Goal: Task Accomplishment & Management: Manage account settings

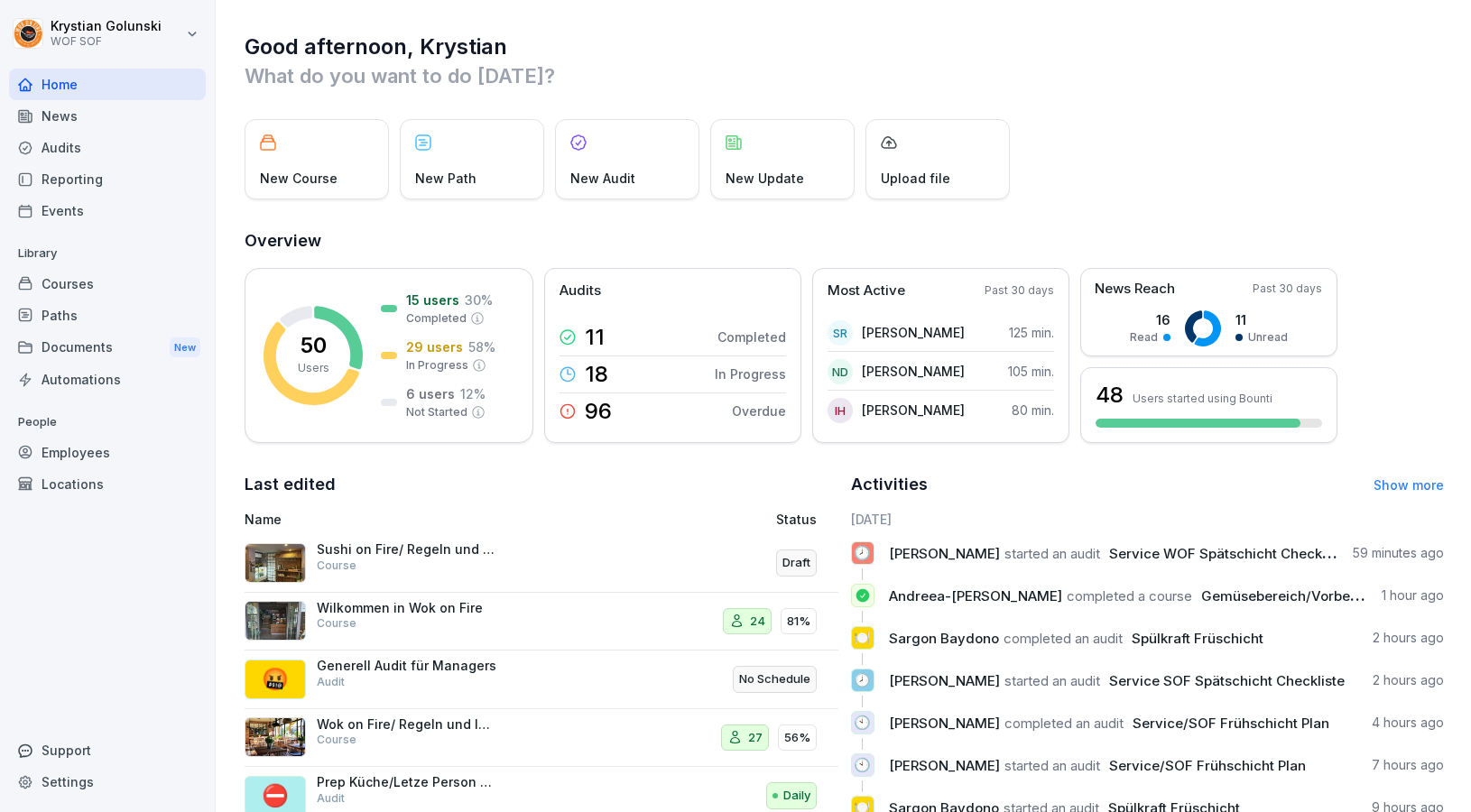
scroll to position [123, 0]
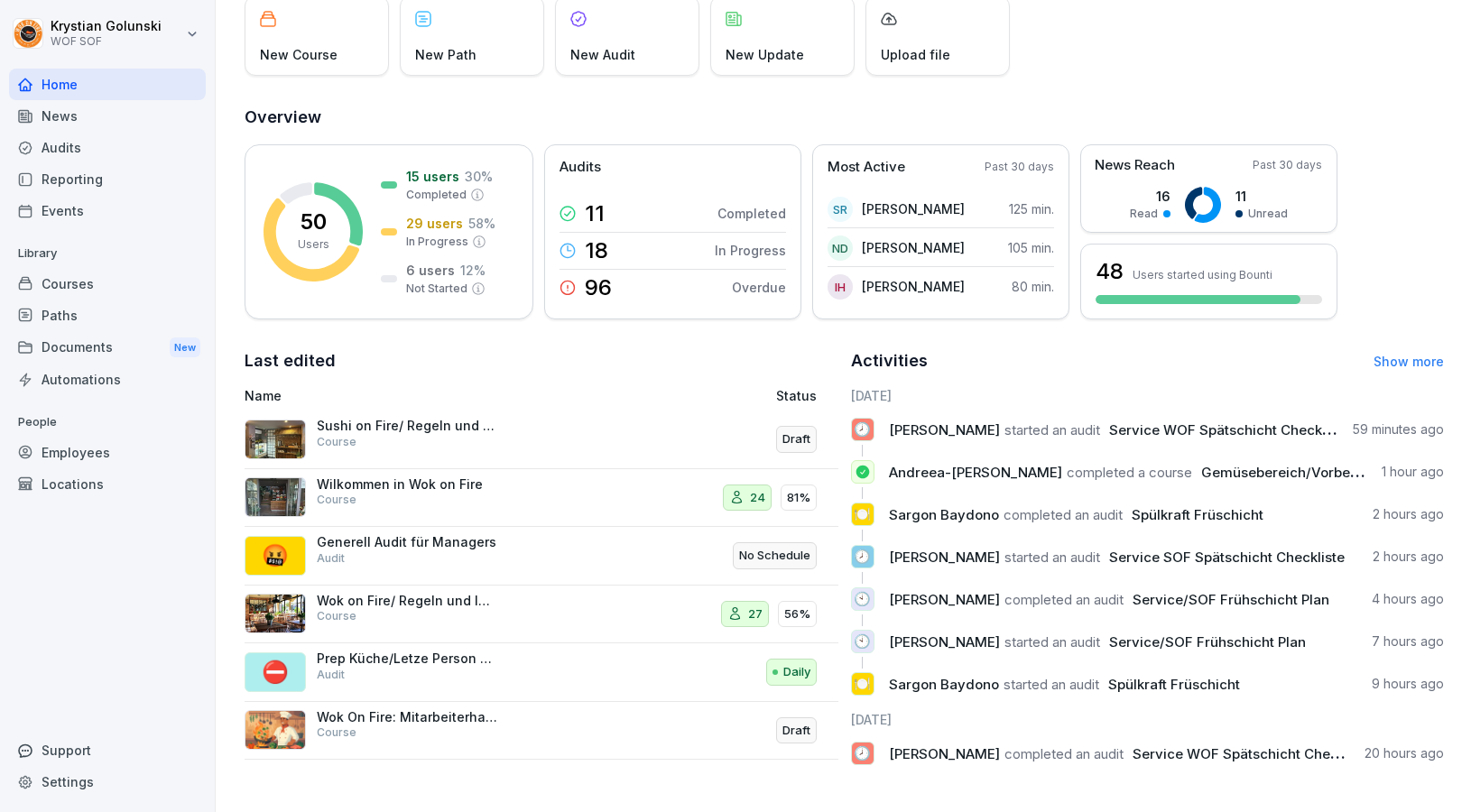
click at [409, 449] on div "Sushi on Fire/ Regeln und Informationen Course" at bounding box center [407, 433] width 180 height 32
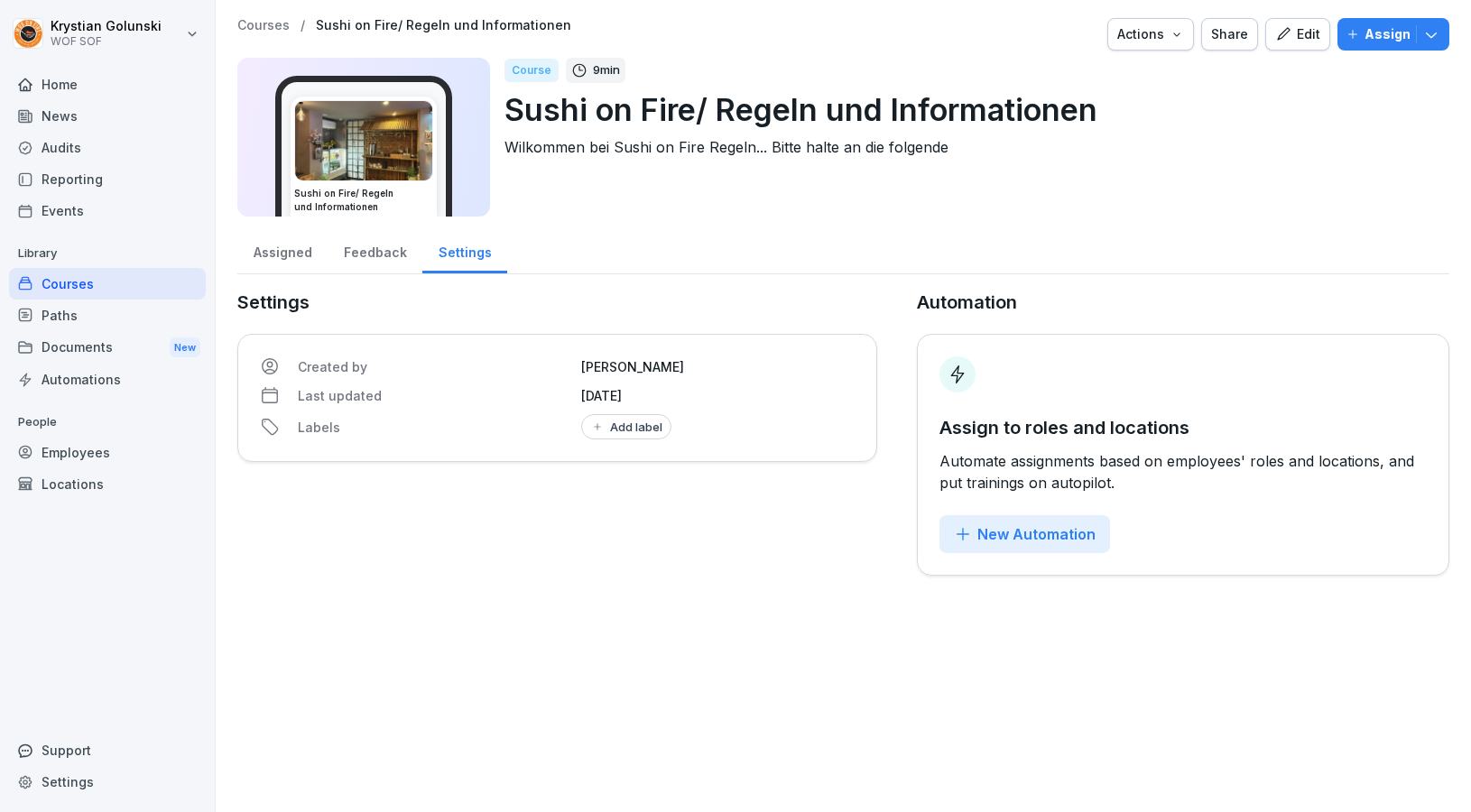
click at [1308, 23] on button "Edit" at bounding box center [1298, 33] width 65 height 32
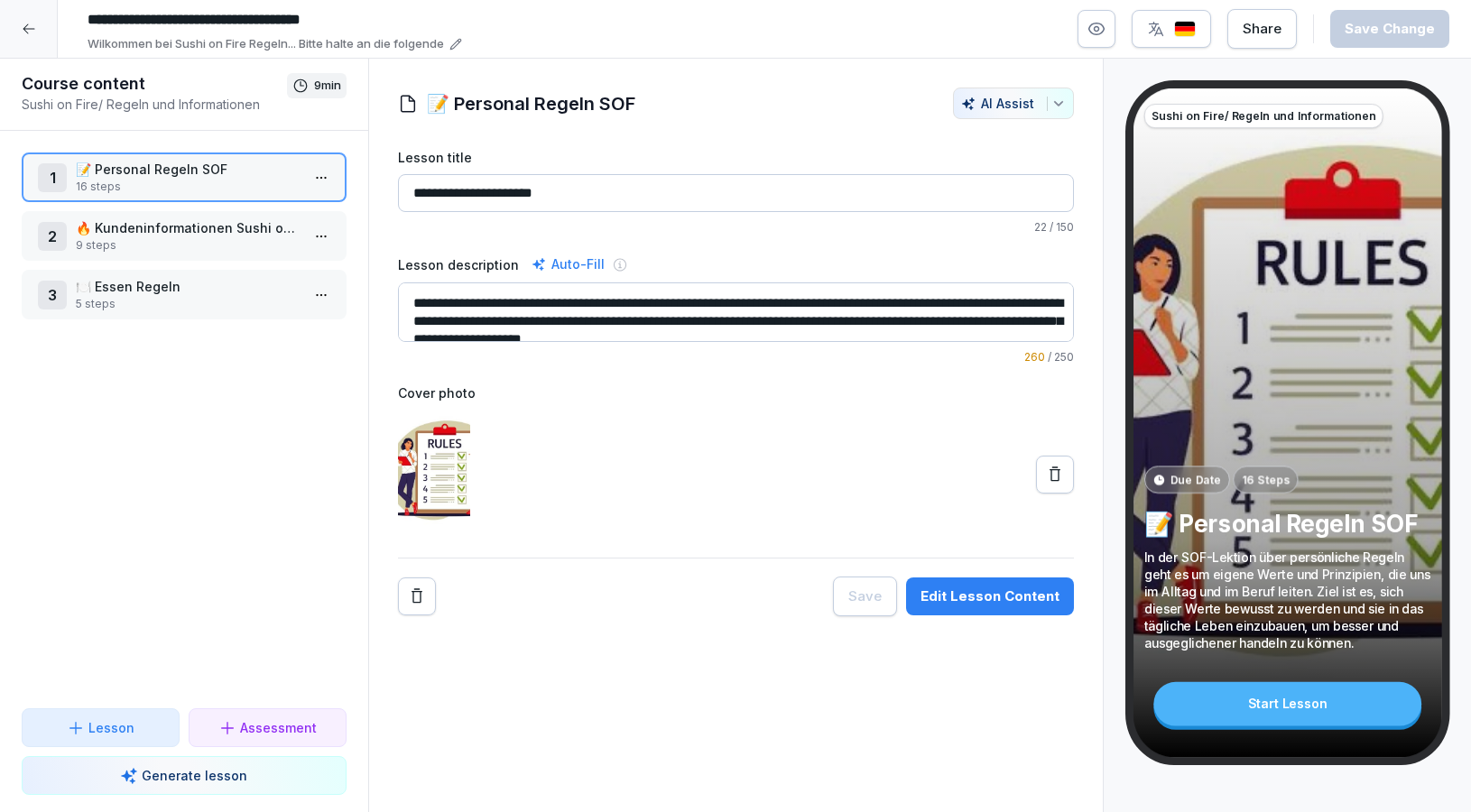
click at [225, 284] on p "🍽️ Essen Regeln" at bounding box center [187, 286] width 223 height 19
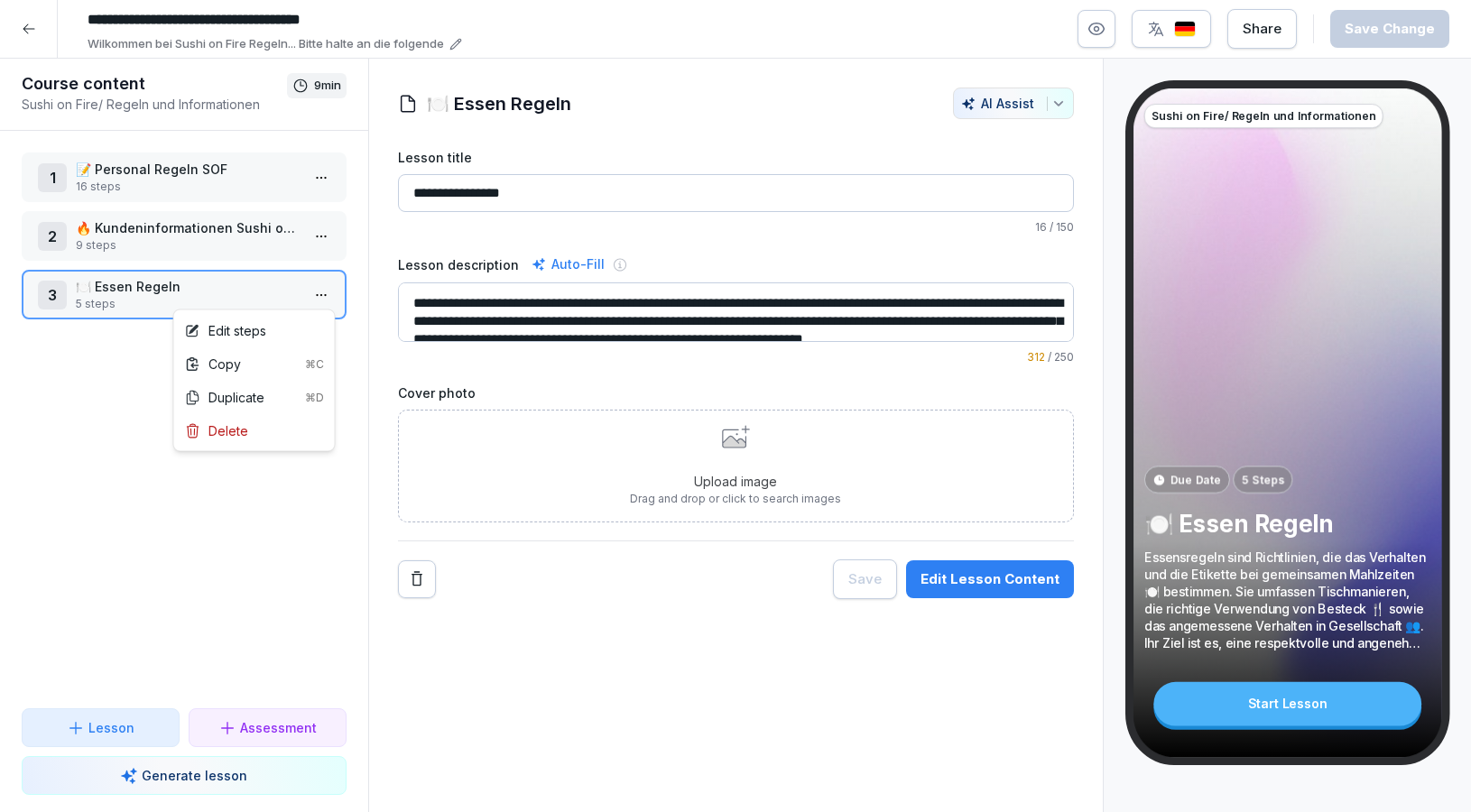
click at [323, 300] on html "**********" at bounding box center [735, 406] width 1471 height 812
click at [313, 330] on div "Edit steps" at bounding box center [254, 330] width 154 height 33
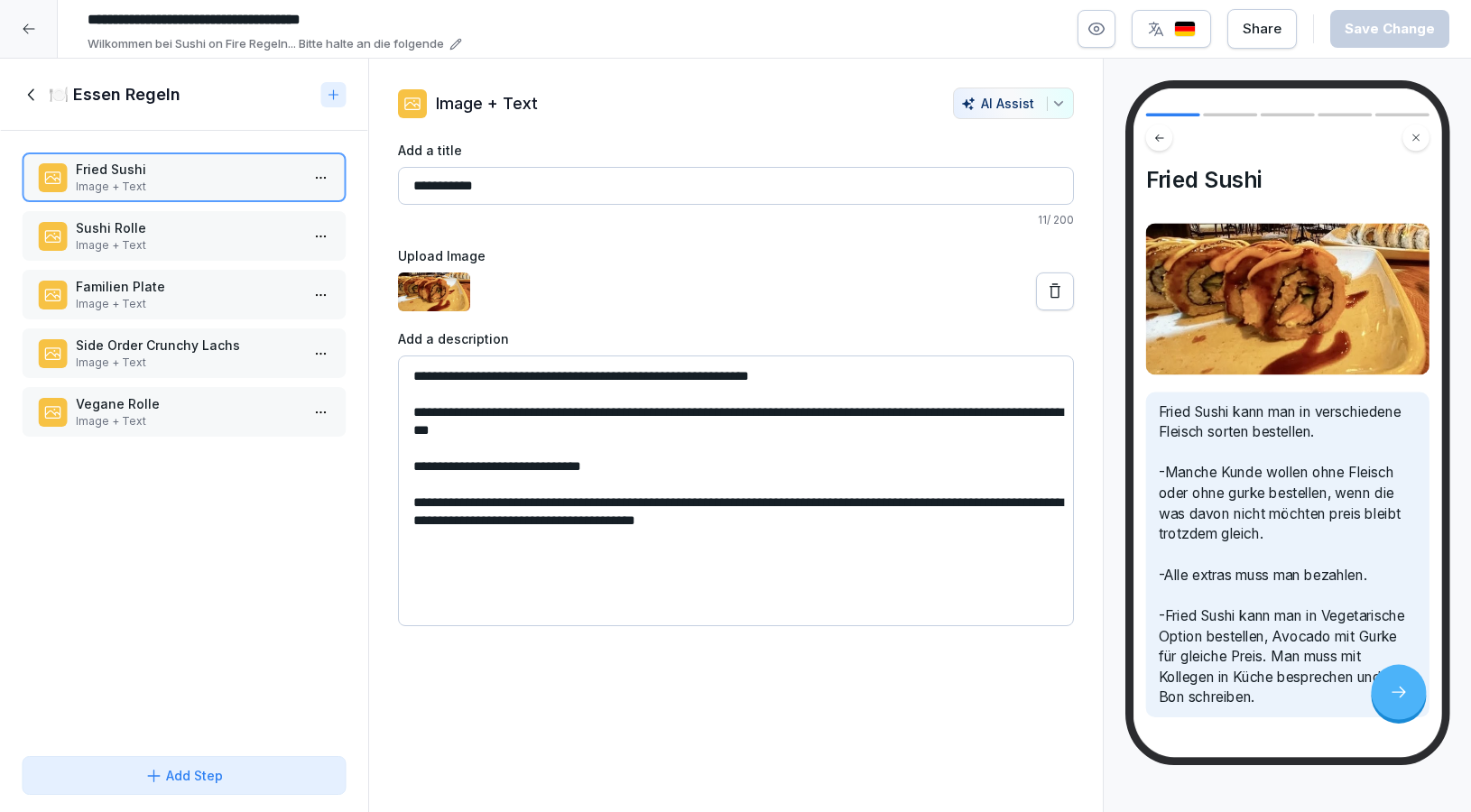
click at [157, 231] on p "Sushi Rolle" at bounding box center [187, 227] width 223 height 19
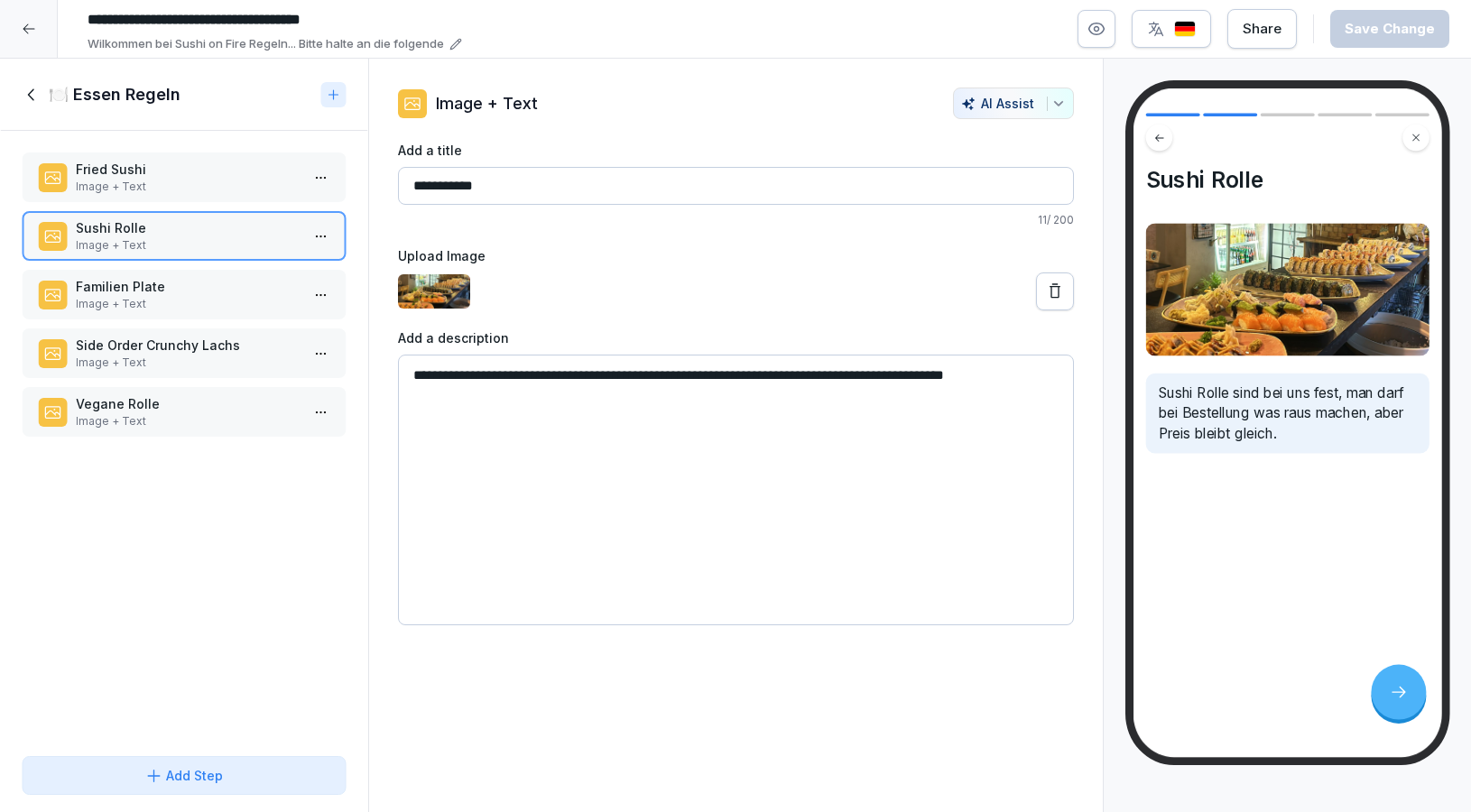
click at [172, 288] on p "Familien Plate" at bounding box center [187, 286] width 223 height 19
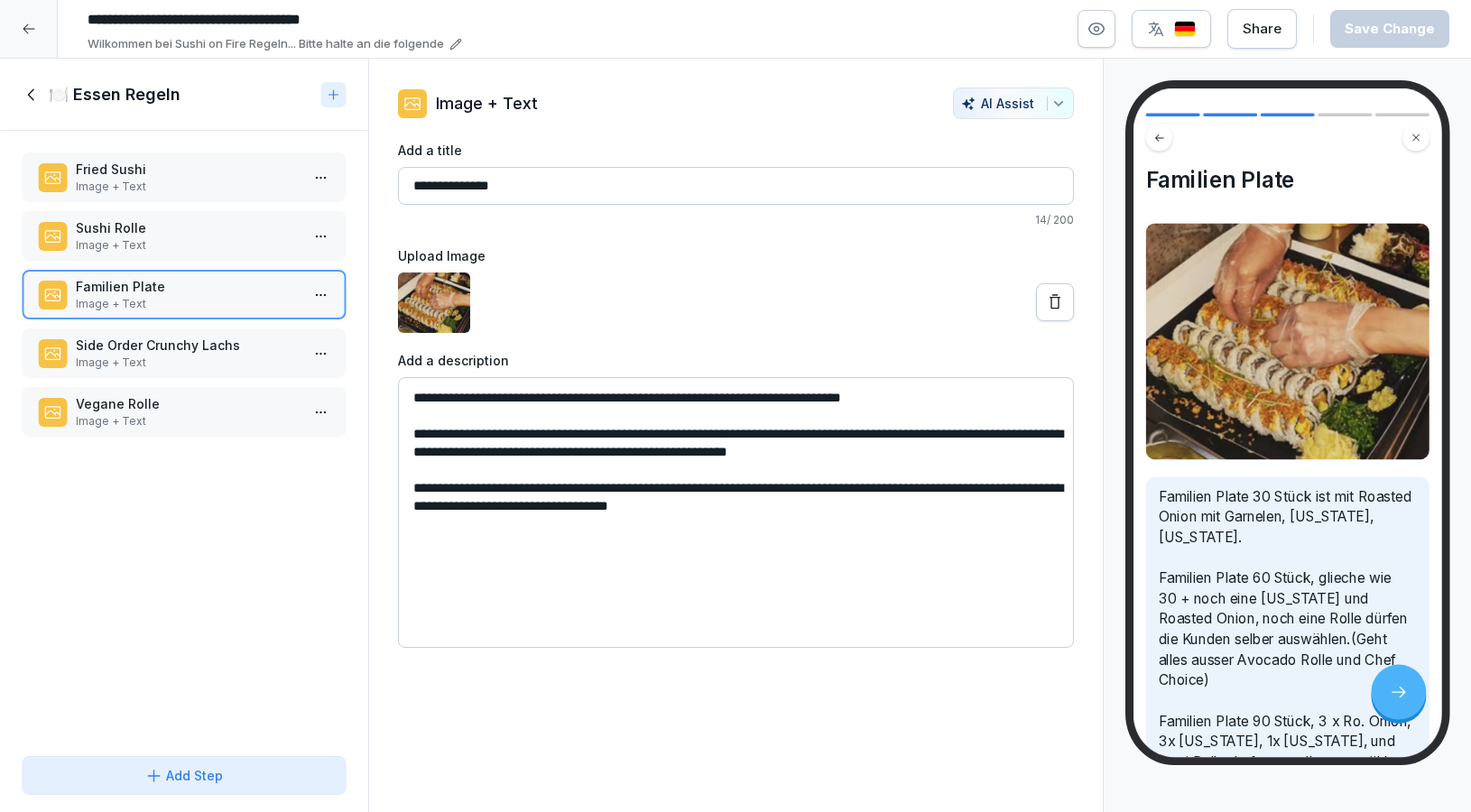
click at [200, 395] on p "Vegane Rolle" at bounding box center [187, 403] width 223 height 19
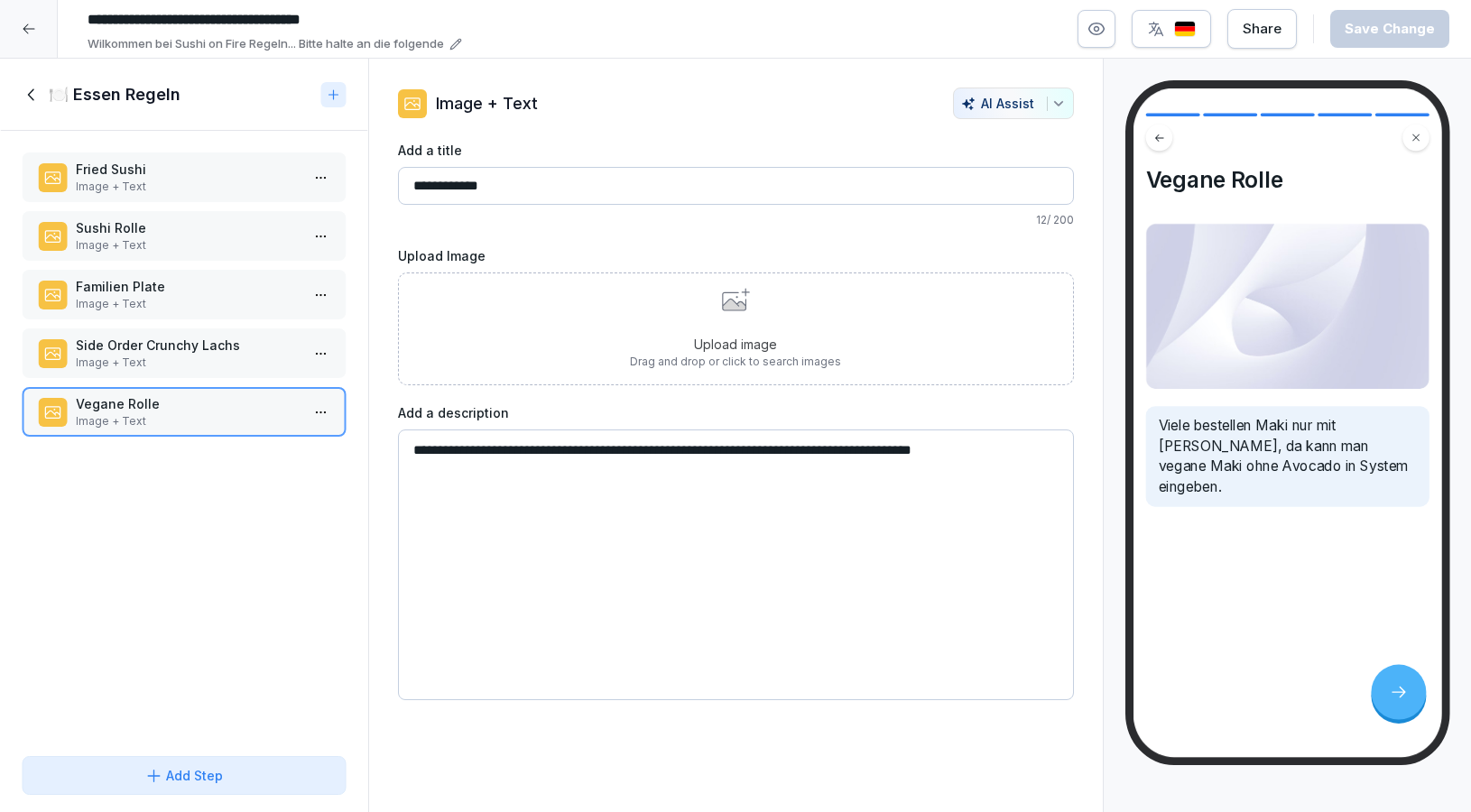
click at [200, 358] on p "Image + Text" at bounding box center [187, 362] width 223 height 17
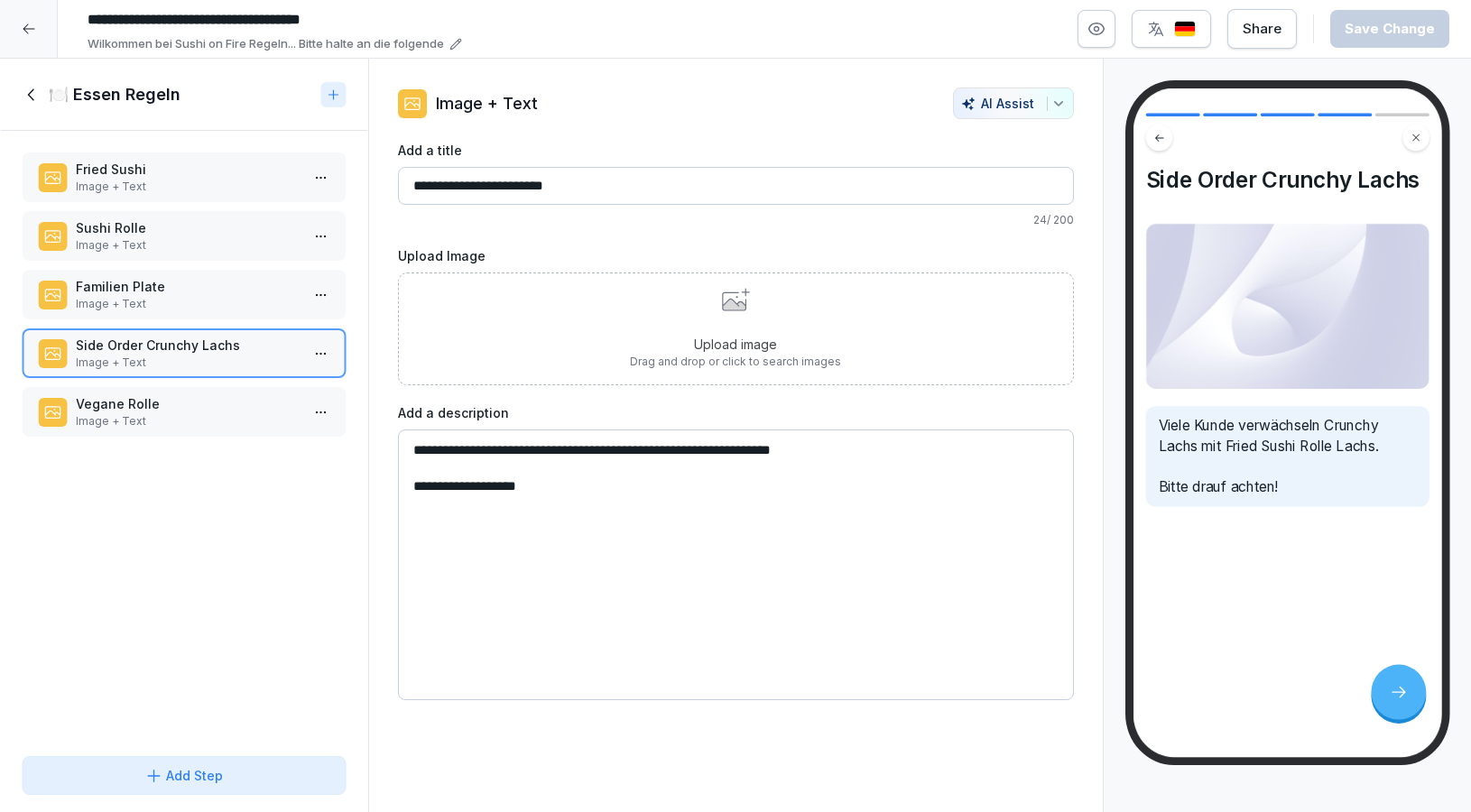
click at [199, 381] on div "Fried Sushi Image + Text Sushi Rolle Image + Text Familien Plate Image + Text S…" at bounding box center [184, 440] width 368 height 618
click at [199, 394] on div "Vegane Rolle Image + Text" at bounding box center [184, 411] width 325 height 50
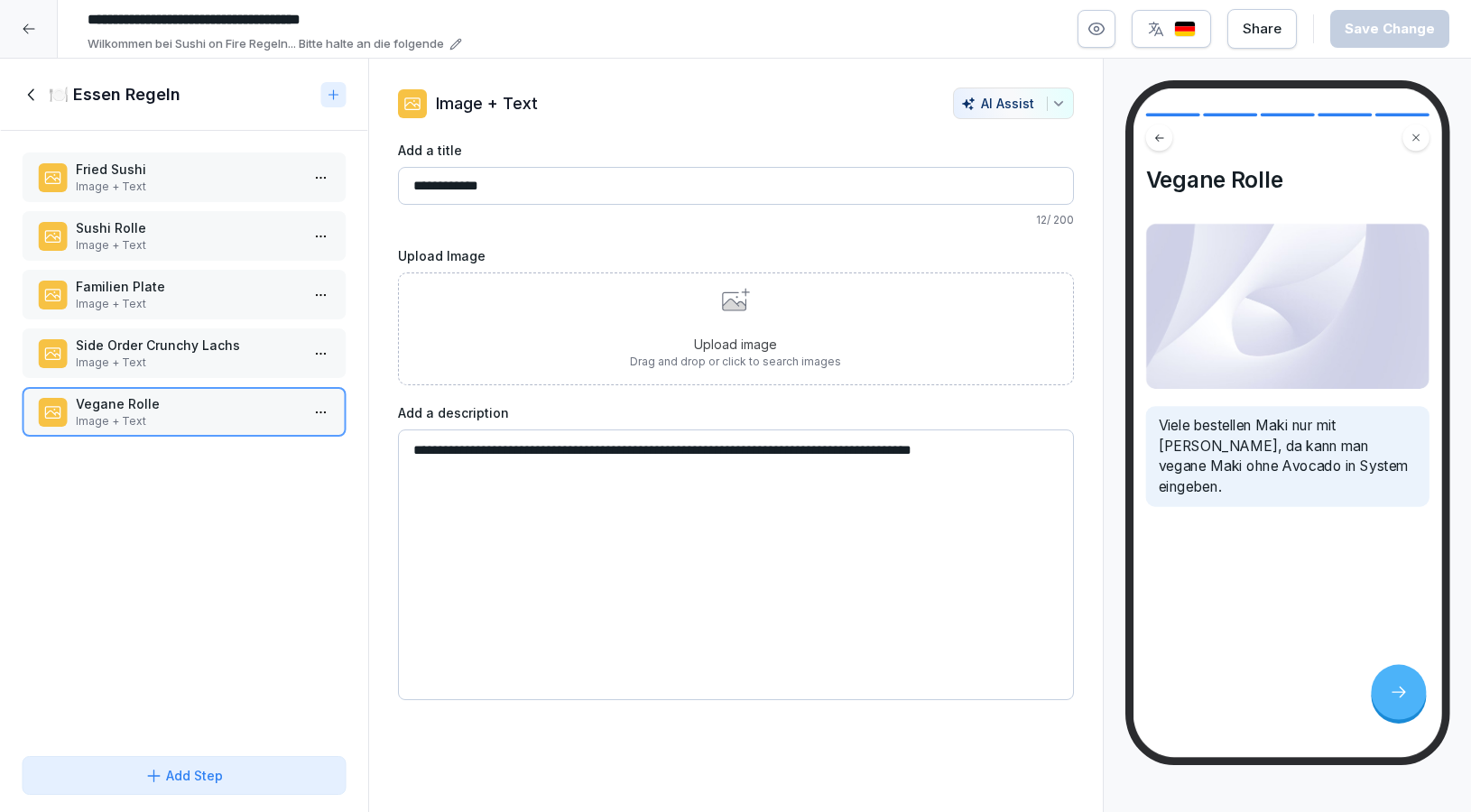
click at [171, 364] on p "Image + Text" at bounding box center [187, 362] width 223 height 17
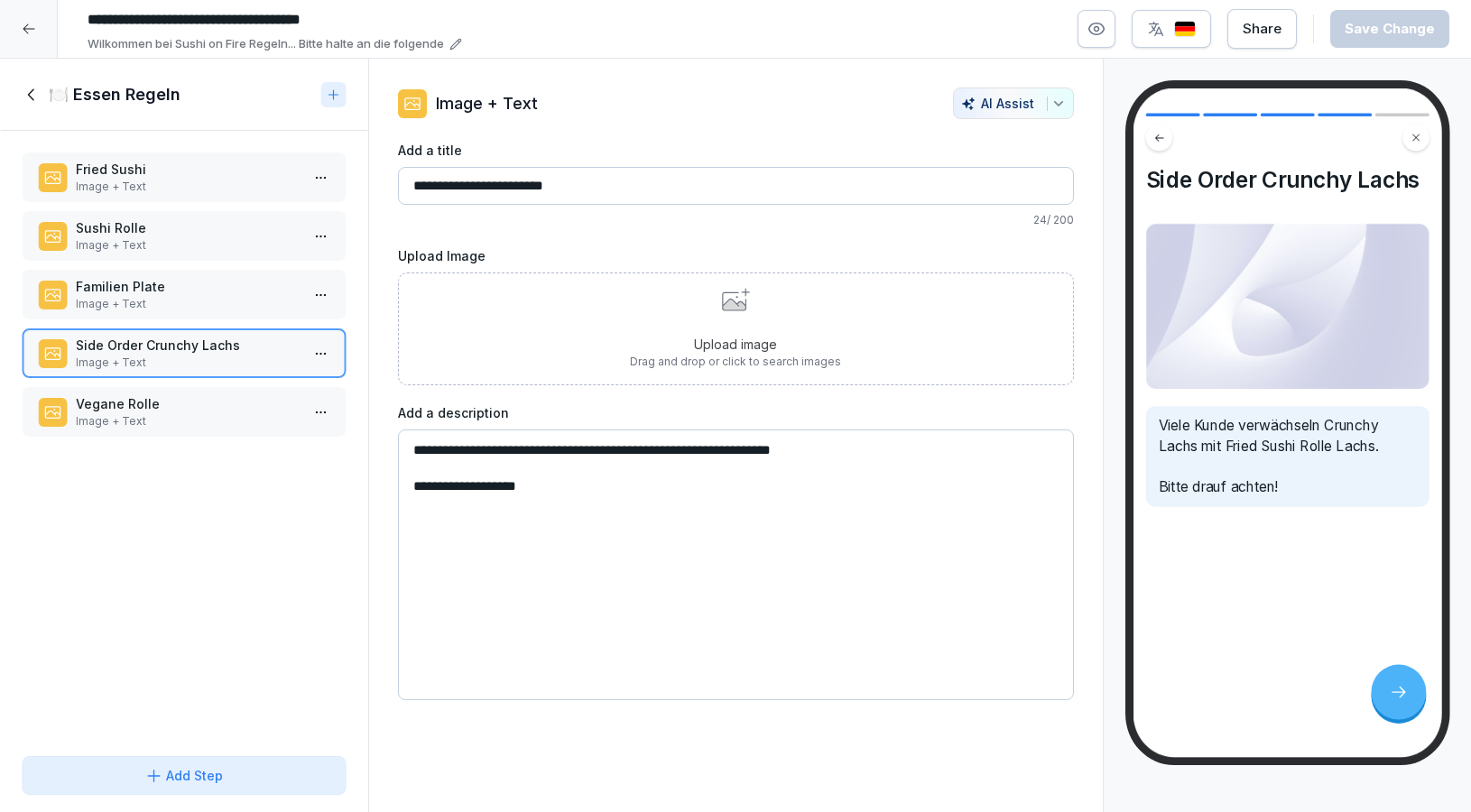
click at [177, 291] on p "Familien Plate" at bounding box center [187, 286] width 223 height 19
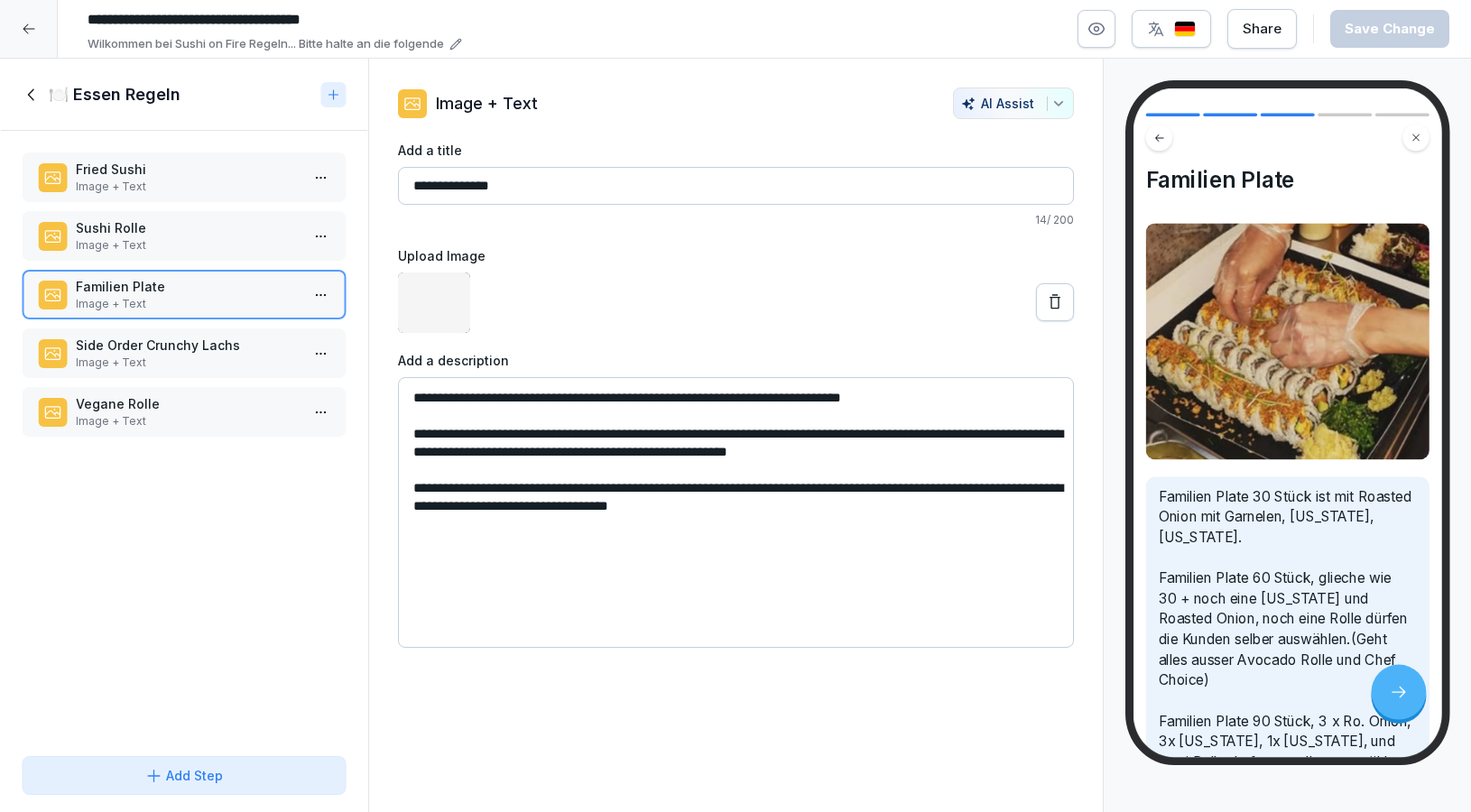
click at [180, 239] on p "Image + Text" at bounding box center [187, 245] width 223 height 17
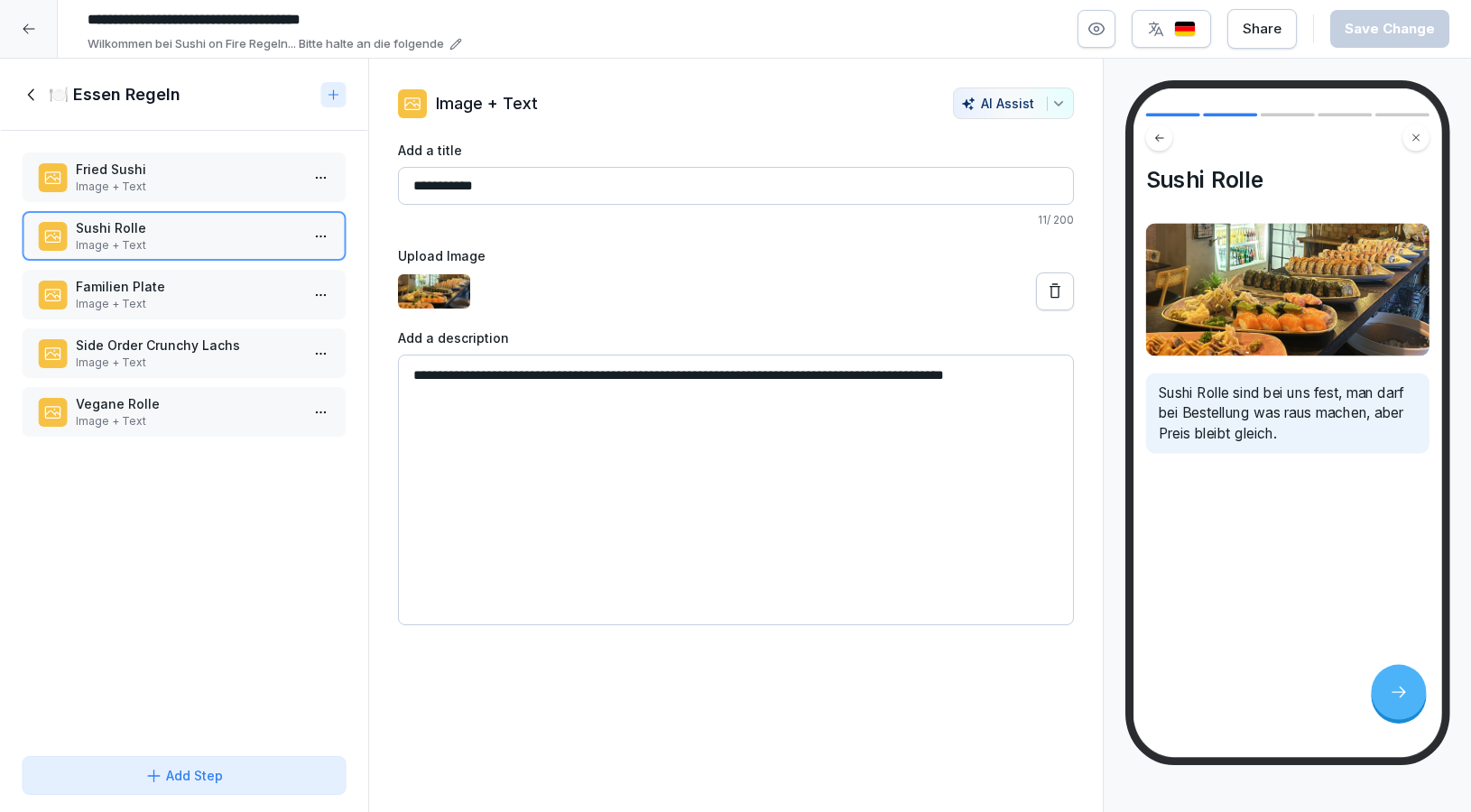
click at [191, 207] on div "Fried Sushi Image + Text Sushi Rolle Image + Text Familien Plate Image + Text S…" at bounding box center [184, 440] width 368 height 618
click at [196, 191] on p "Image + Text" at bounding box center [187, 186] width 223 height 17
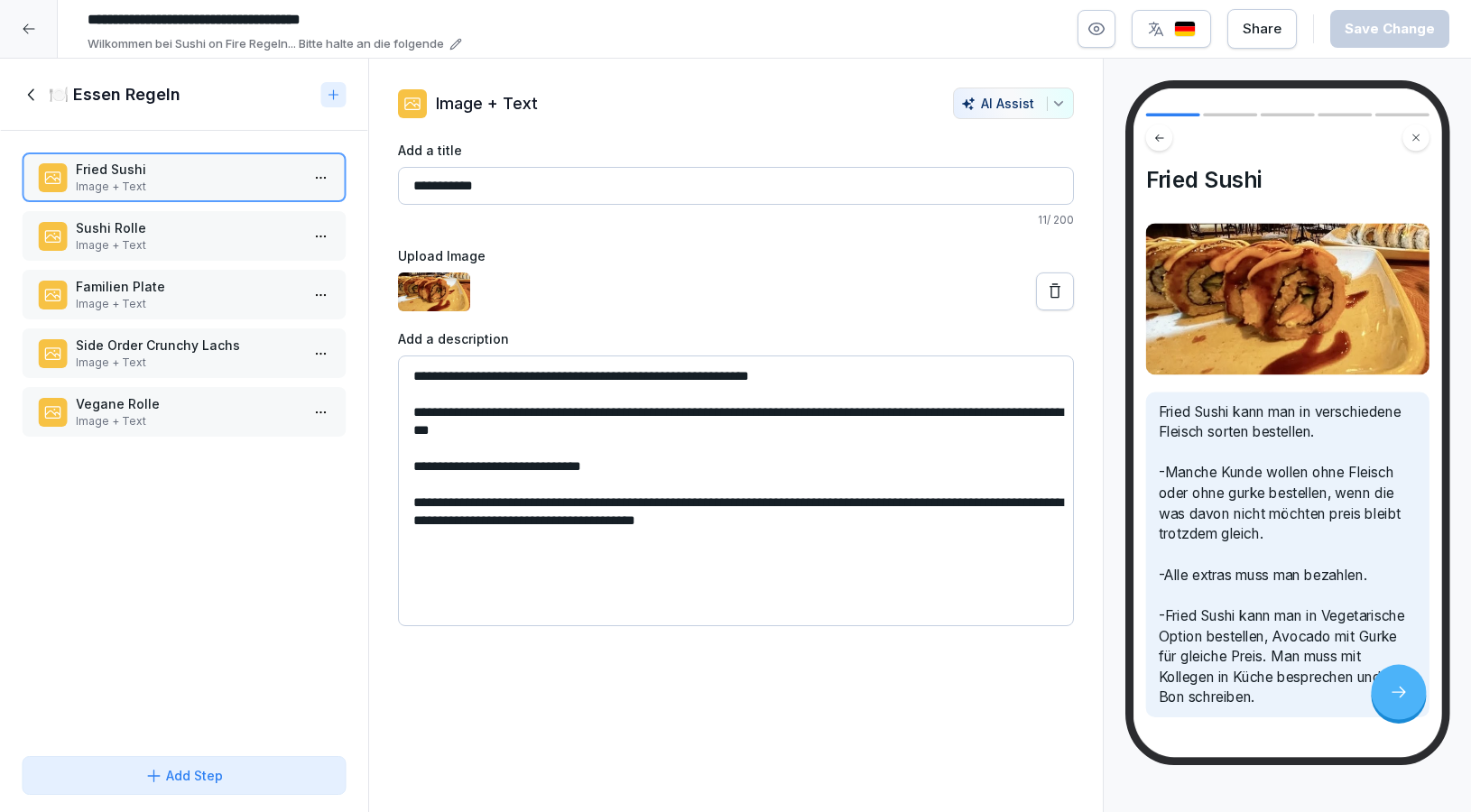
click at [200, 321] on div "Fried Sushi Image + Text Sushi Rolle Image + Text Familien Plate Image + Text S…" at bounding box center [184, 440] width 368 height 618
click at [196, 337] on p "Side Order Crunchy Lachs" at bounding box center [187, 345] width 223 height 19
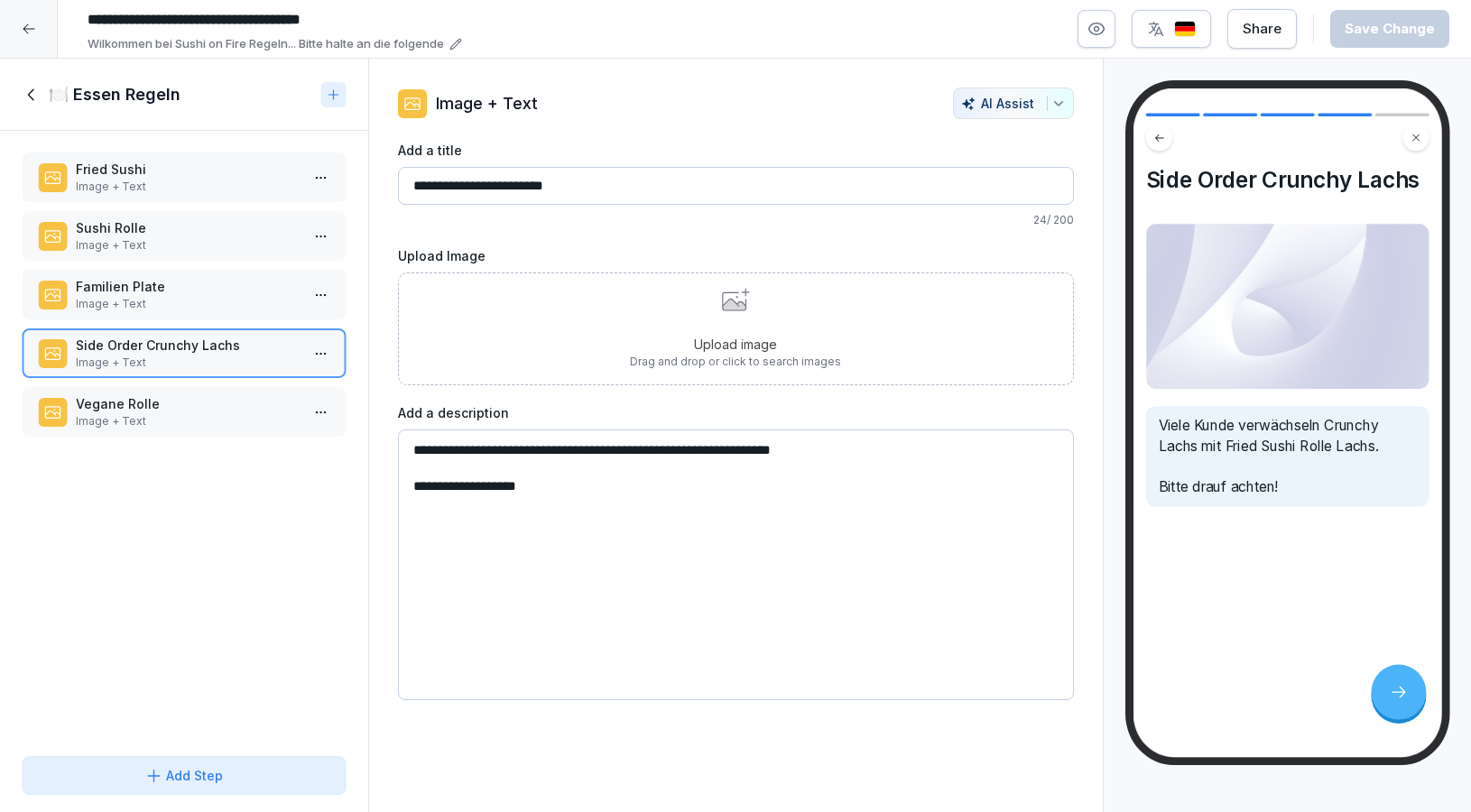
click at [27, 79] on div "🍽️ Essen Regeln" at bounding box center [184, 95] width 368 height 72
click at [27, 87] on icon at bounding box center [31, 95] width 20 height 20
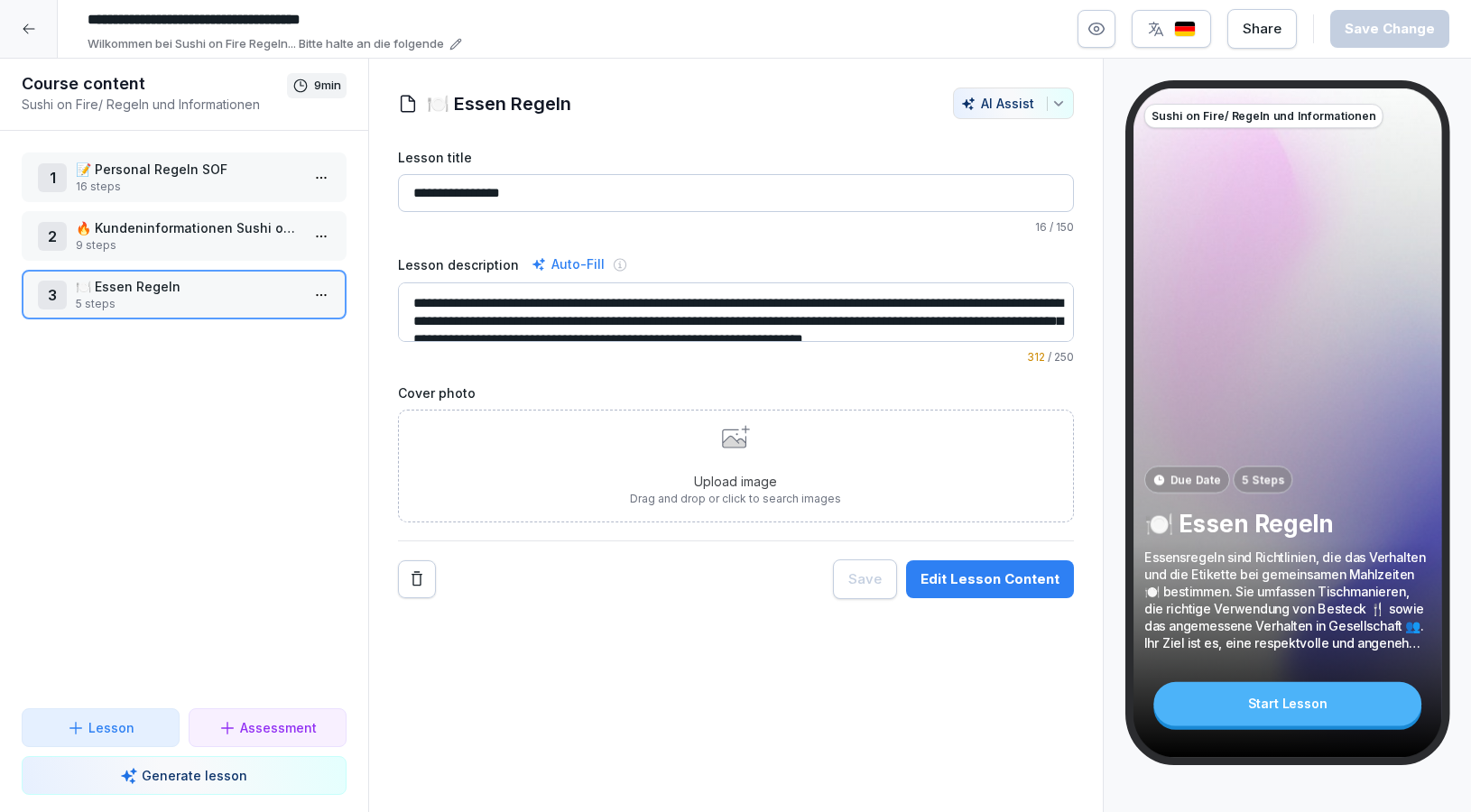
click at [39, 43] on div at bounding box center [28, 28] width 58 height 58
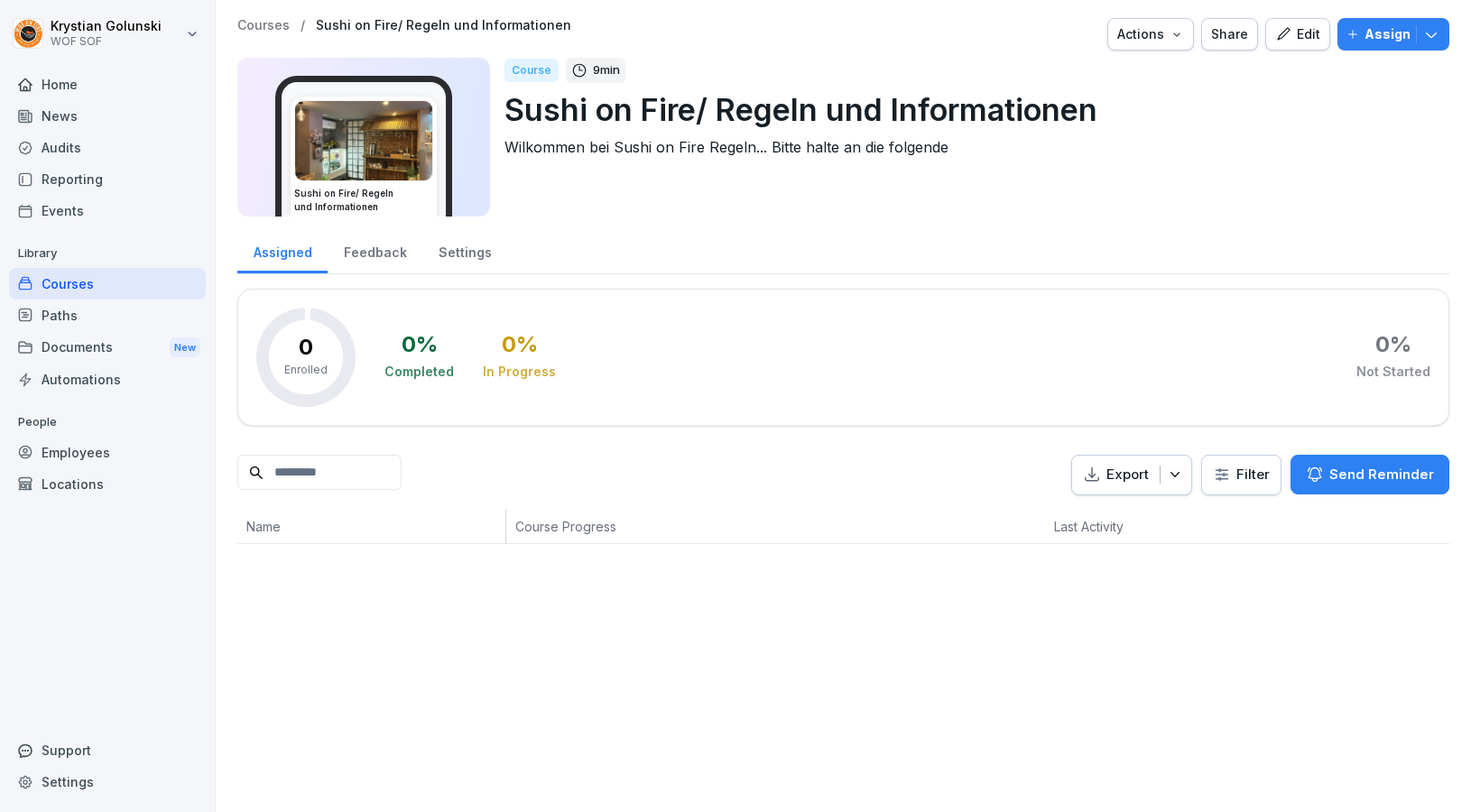
click at [141, 313] on div "Paths" at bounding box center [107, 315] width 197 height 31
